Goal: Task Accomplishment & Management: Manage account settings

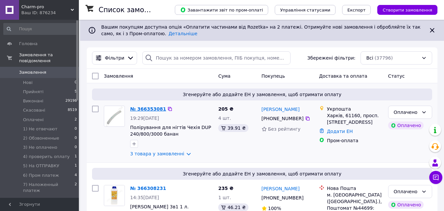
click at [148, 110] on link "№ 366353081" at bounding box center [148, 108] width 36 height 5
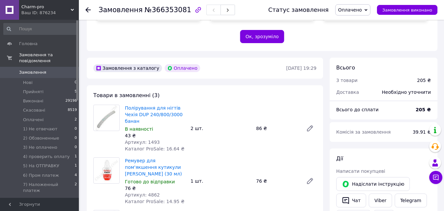
scroll to position [230, 0]
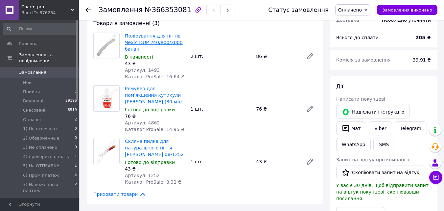
click at [149, 33] on link "Полірування для нігтів Чехія DUP 240/800/3000 банан" at bounding box center [154, 42] width 58 height 18
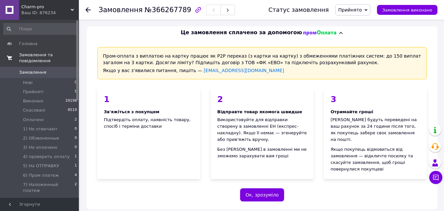
click at [31, 54] on span "Замовлення та повідомлення" at bounding box center [49, 58] width 60 height 12
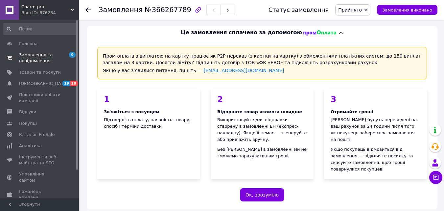
click at [33, 56] on span "Замовлення та повідомлення" at bounding box center [40, 58] width 42 height 12
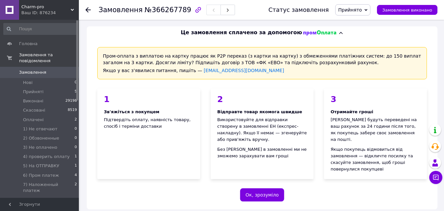
click at [33, 69] on span "Замовлення" at bounding box center [32, 72] width 27 height 6
